Goal: Find specific page/section: Find specific page/section

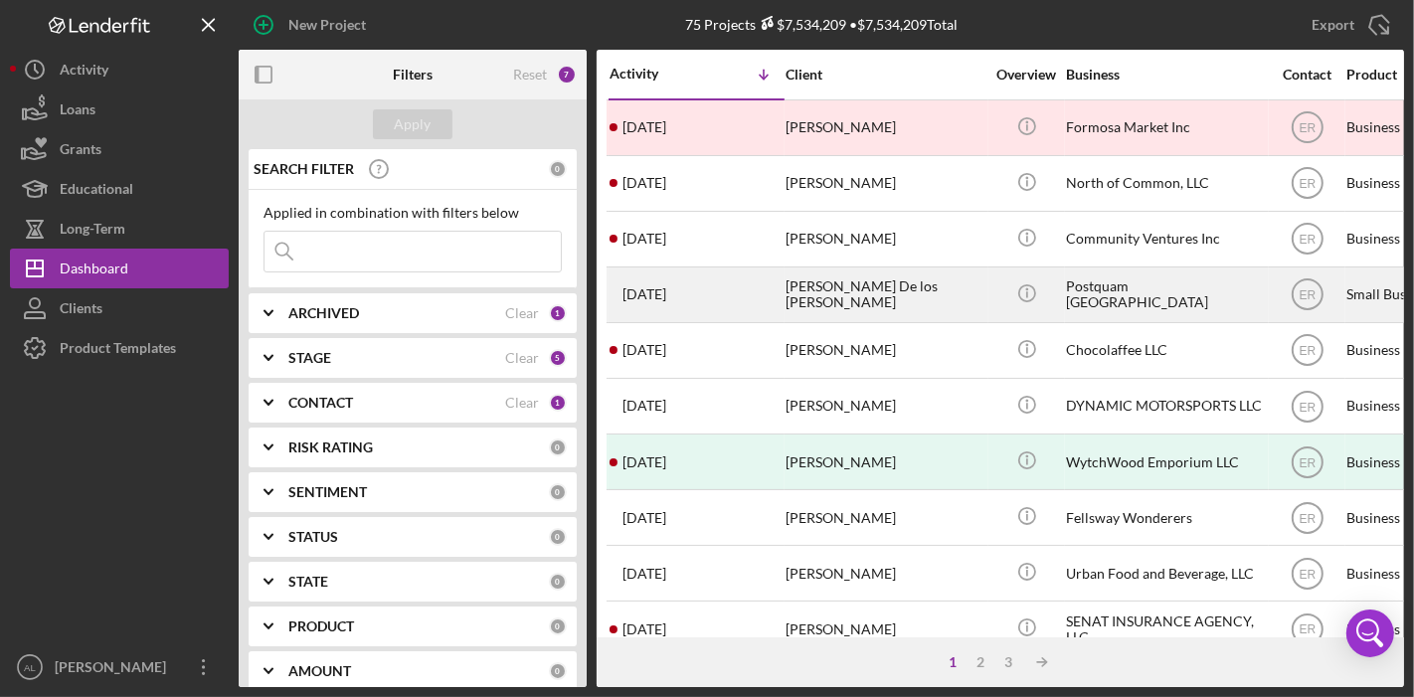
click at [1091, 300] on div "Postquam [GEOGRAPHIC_DATA]" at bounding box center [1165, 294] width 199 height 53
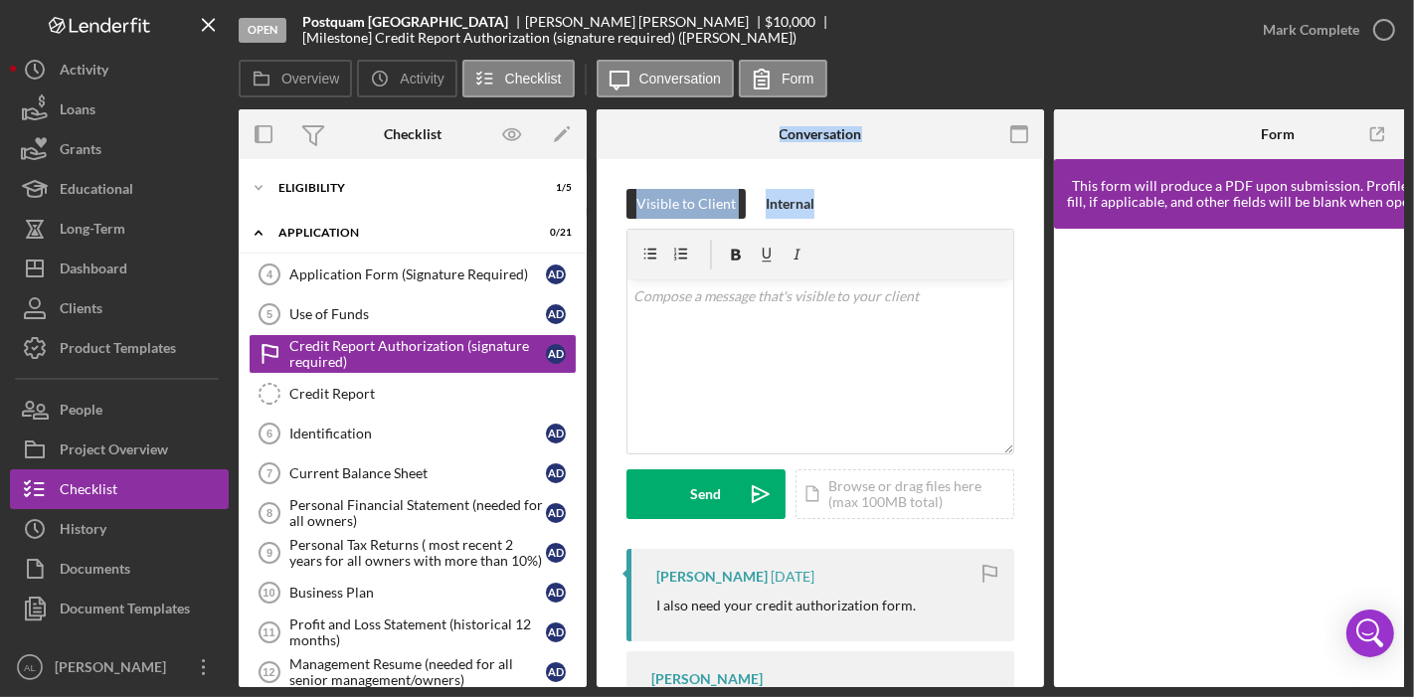
drag, startPoint x: 587, startPoint y: 316, endPoint x: 589, endPoint y: 348, distance: 31.9
click at [589, 348] on div "Overview Internal Workflow Stage Open Icon/Dropdown Arrow Archive (can unarchiv…" at bounding box center [821, 398] width 1165 height 578
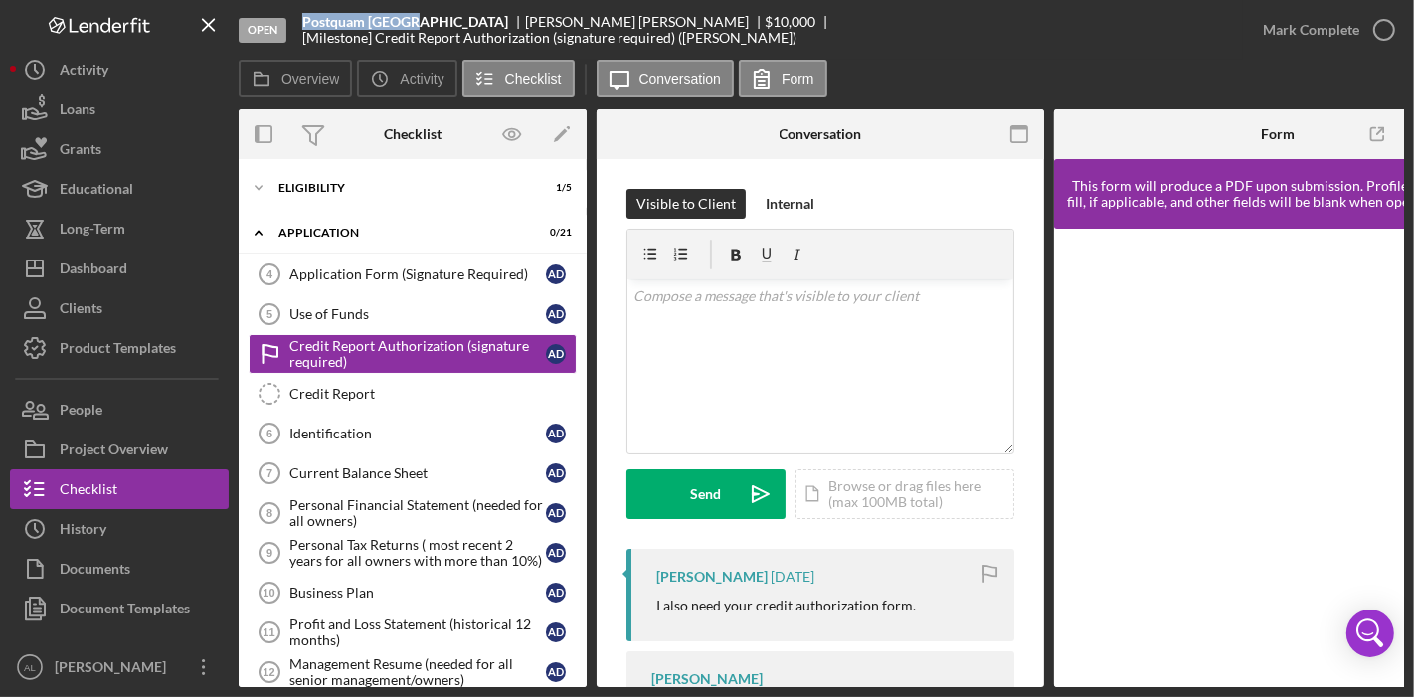
drag, startPoint x: 415, startPoint y: 27, endPoint x: 303, endPoint y: 29, distance: 111.4
click at [303, 29] on div "Postquam [GEOGRAPHIC_DATA]" at bounding box center [413, 22] width 223 height 16
copy b "Postquam [GEOGRAPHIC_DATA]"
